Goal: Task Accomplishment & Management: Manage account settings

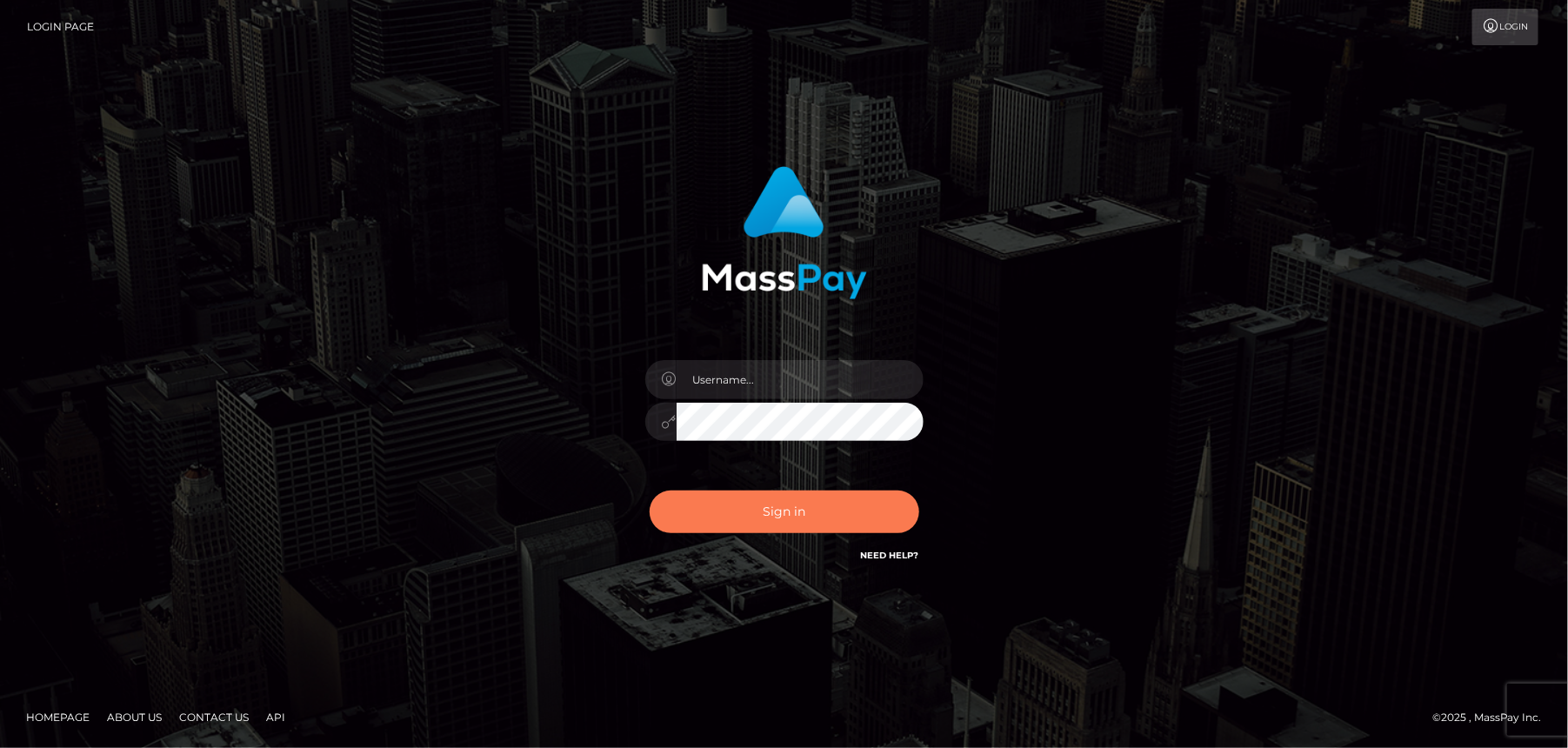
click at [820, 506] on button "Sign in" at bounding box center [784, 512] width 269 height 42
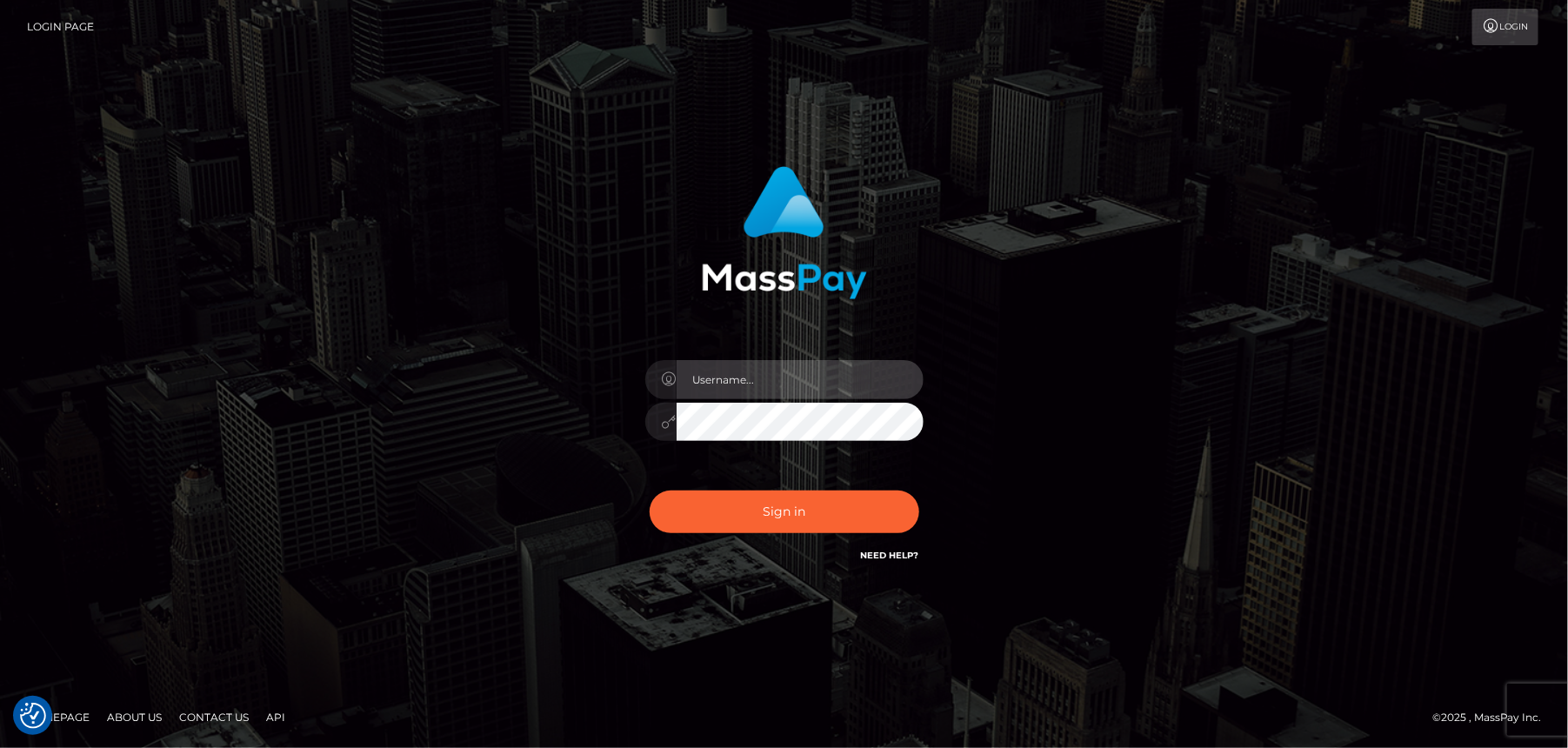
click at [760, 390] on input "text" at bounding box center [800, 380] width 247 height 39
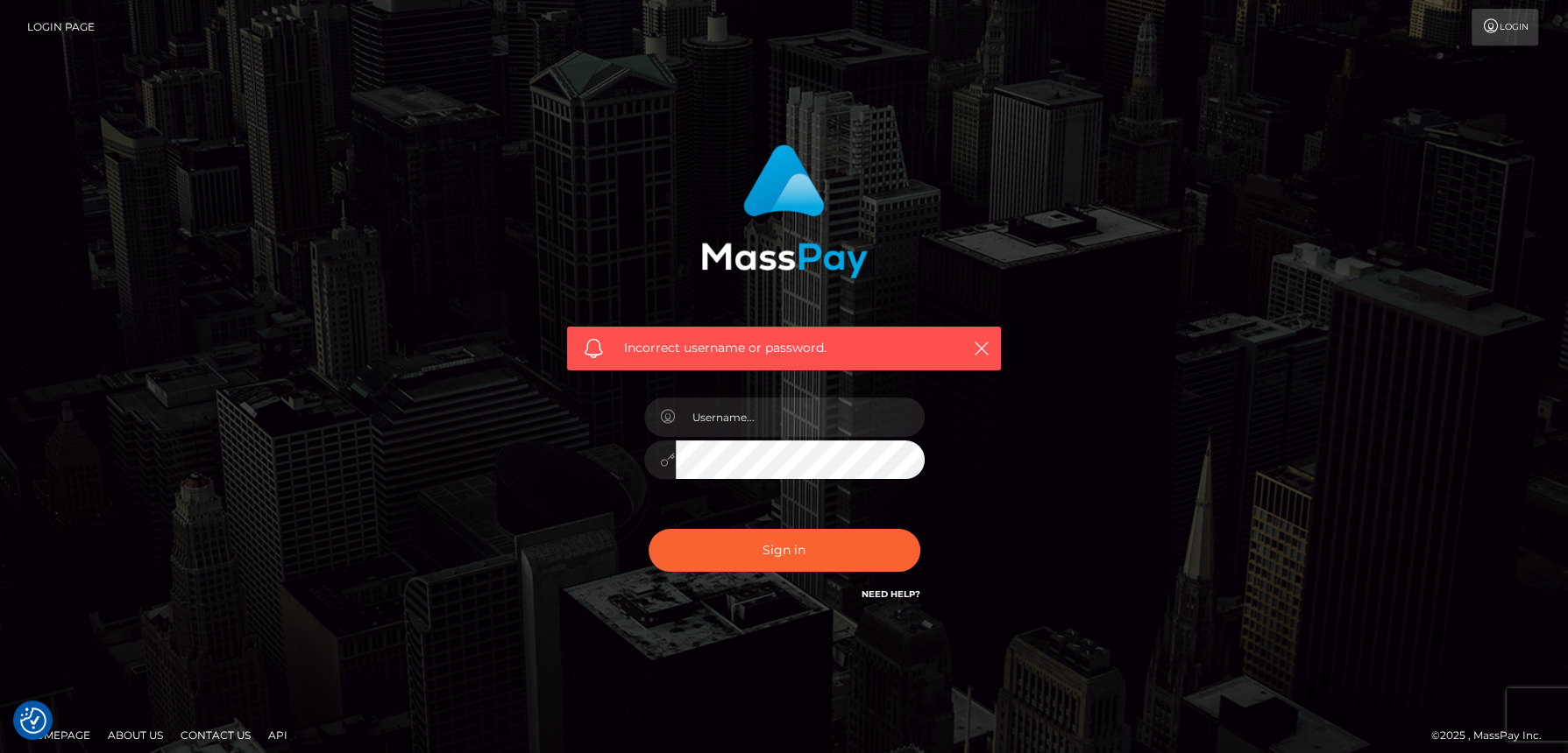
type input "[EMAIL_ADDRESS][DOMAIN_NAME]"
click at [804, 560] on button "Sign in" at bounding box center [784, 551] width 271 height 43
click at [753, 423] on input "text" at bounding box center [800, 417] width 249 height 39
type input "amber.vintage.paradise@gmail.com"
click at [659, 472] on div at bounding box center [660, 461] width 32 height 39
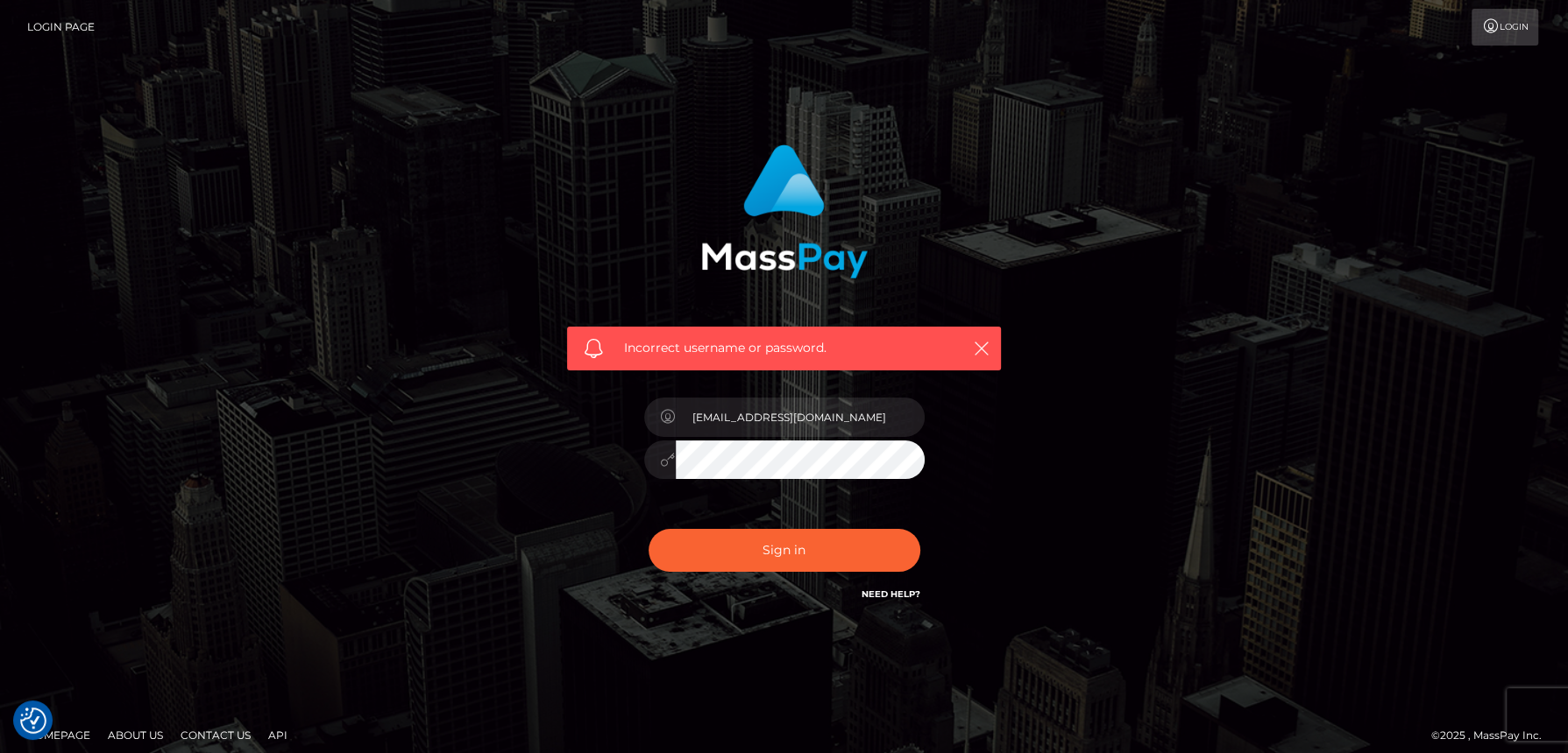
click at [659, 466] on div at bounding box center [660, 461] width 32 height 39
click at [797, 431] on input "text" at bounding box center [800, 417] width 249 height 39
click at [1493, 16] on link "Login" at bounding box center [1505, 27] width 67 height 37
